Goal: Obtain resource: Download file/media

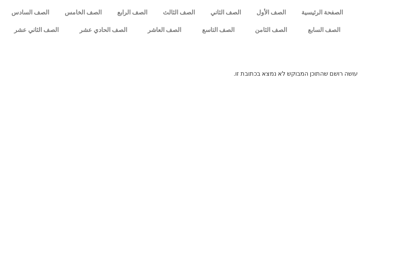
click at [277, 25] on link "الصف الثامن" at bounding box center [271, 30] width 53 height 18
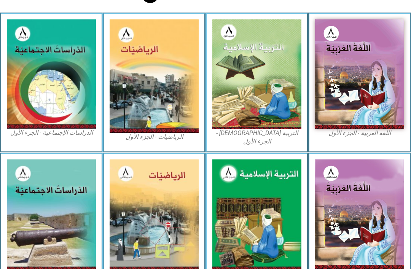
scroll to position [204, 0]
click at [283, 110] on img at bounding box center [256, 74] width 89 height 110
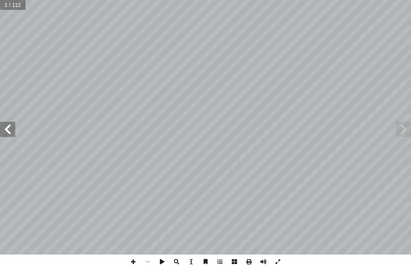
click at [405, 130] on span at bounding box center [403, 129] width 15 height 15
click at [403, 127] on span at bounding box center [403, 129] width 15 height 15
click at [400, 125] on span at bounding box center [403, 129] width 15 height 15
click at [406, 123] on span at bounding box center [403, 129] width 15 height 15
click at [398, 130] on span at bounding box center [403, 129] width 15 height 15
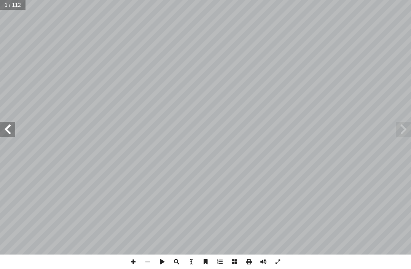
click at [405, 126] on span at bounding box center [403, 129] width 15 height 15
click at [405, 125] on span at bounding box center [403, 129] width 15 height 15
click at [7, 127] on span at bounding box center [7, 129] width 15 height 15
click at [405, 129] on span at bounding box center [403, 129] width 15 height 15
click at [13, 130] on span at bounding box center [7, 129] width 15 height 15
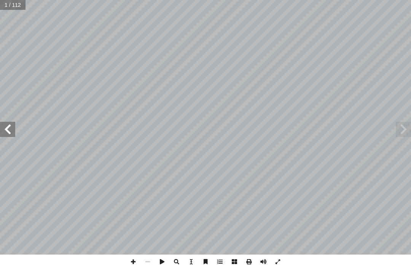
click at [13, 127] on span at bounding box center [7, 129] width 15 height 15
click at [11, 126] on span at bounding box center [7, 129] width 15 height 15
click at [12, 124] on span at bounding box center [7, 129] width 15 height 15
click at [401, 128] on span at bounding box center [403, 129] width 15 height 15
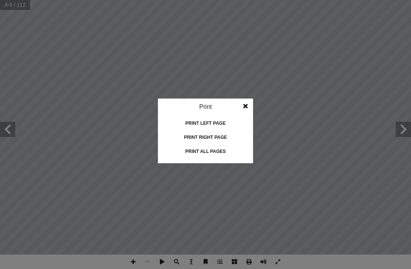
click at [222, 153] on div "Print all pages" at bounding box center [205, 151] width 76 height 12
